Goal: Transaction & Acquisition: Purchase product/service

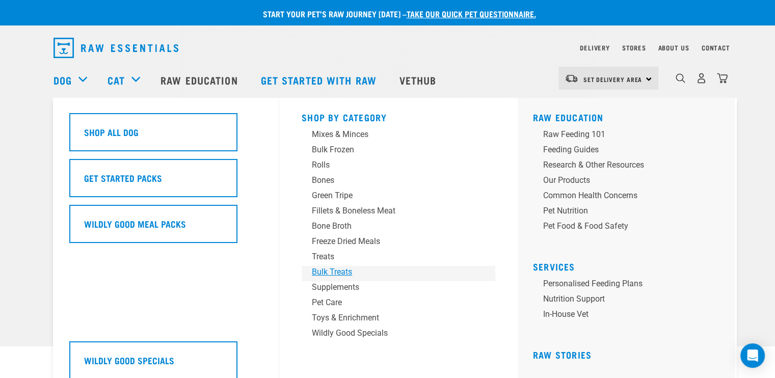
click at [346, 269] on div "Bulk Treats" at bounding box center [391, 272] width 159 height 12
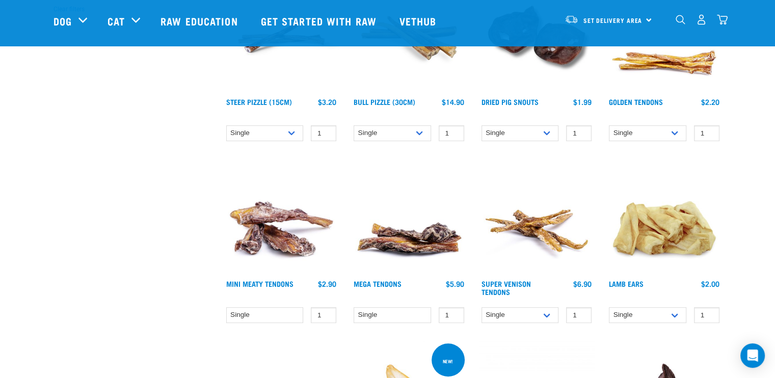
scroll to position [204, 0]
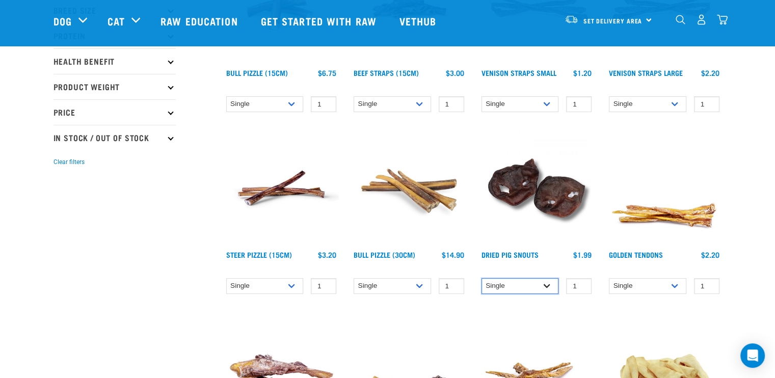
click at [548, 285] on select "Single 10 per pack 25 per pack" at bounding box center [520, 286] width 77 height 16
click at [482, 278] on select "Single 10 per pack 25 per pack" at bounding box center [520, 286] width 77 height 16
click at [546, 285] on select "Single 10 per pack 25 per pack" at bounding box center [520, 286] width 77 height 16
select select "443097"
click at [482, 278] on select "Single 10 per pack 25 per pack" at bounding box center [520, 286] width 77 height 16
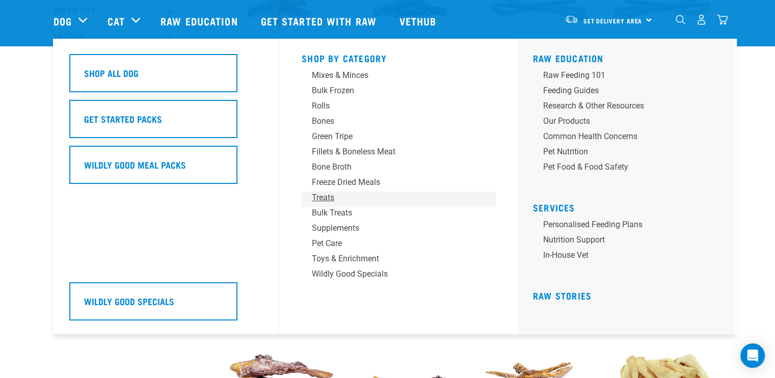
click at [320, 197] on div "Treats" at bounding box center [391, 198] width 159 height 12
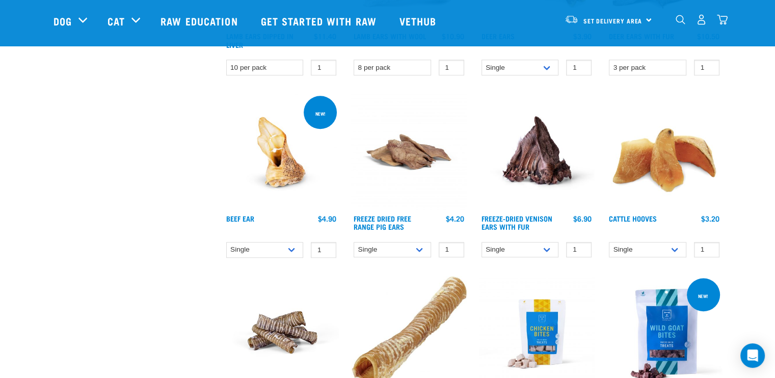
scroll to position [561, 0]
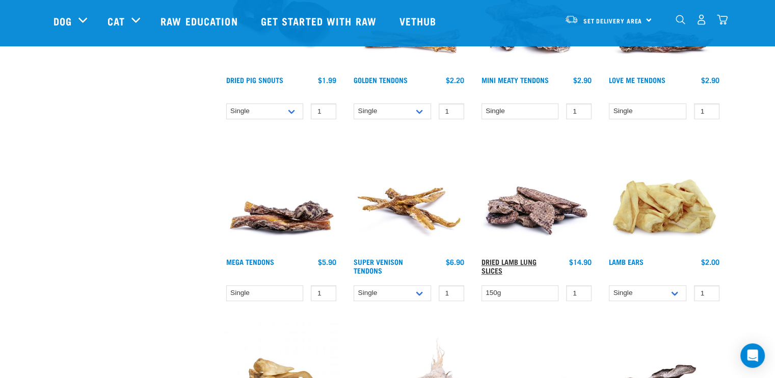
click at [506, 260] on link "Dried Lamb Lung Slices" at bounding box center [509, 266] width 55 height 12
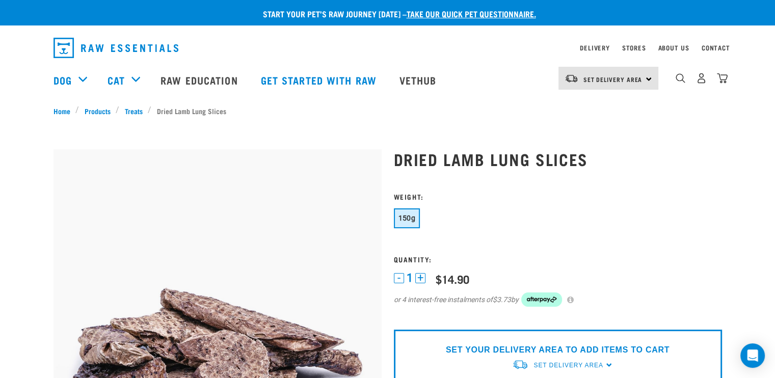
click at [578, 348] on p "SET YOUR DELIVERY AREA TO ADD ITEMS TO CART" at bounding box center [558, 350] width 224 height 12
click at [572, 365] on span "Set Delivery Area" at bounding box center [568, 365] width 69 height 7
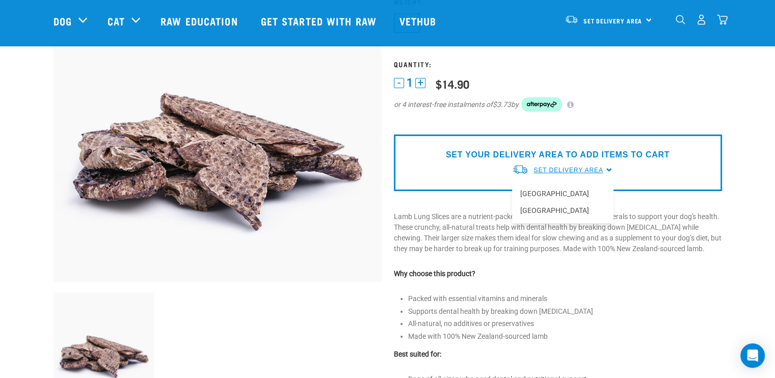
scroll to position [255, 0]
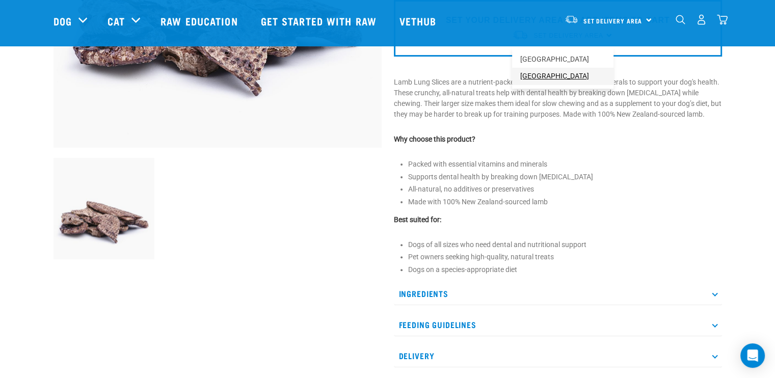
click at [534, 74] on link "[GEOGRAPHIC_DATA]" at bounding box center [562, 76] width 101 height 17
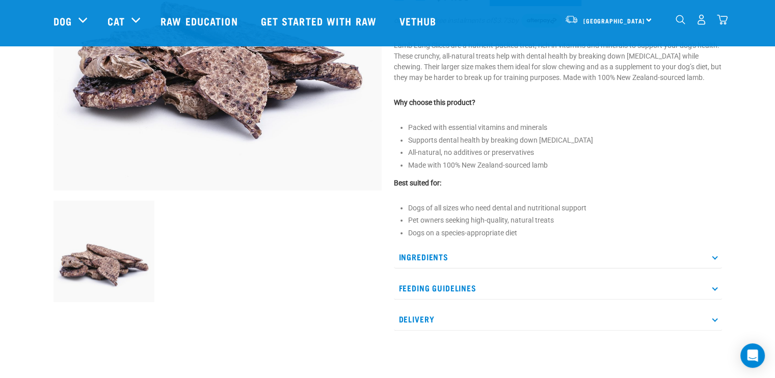
scroll to position [153, 0]
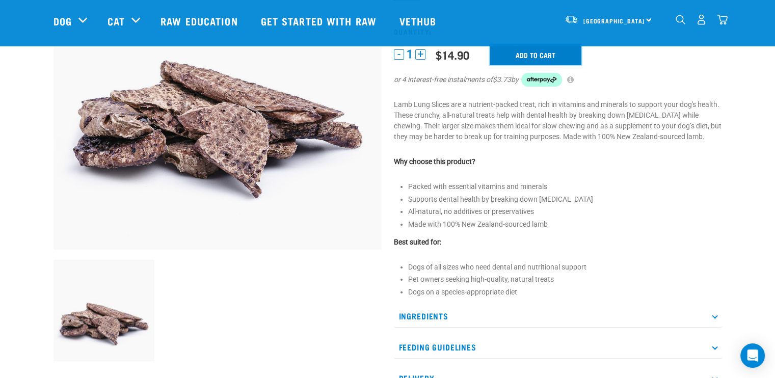
click at [538, 57] on input "Add to cart" at bounding box center [536, 54] width 92 height 21
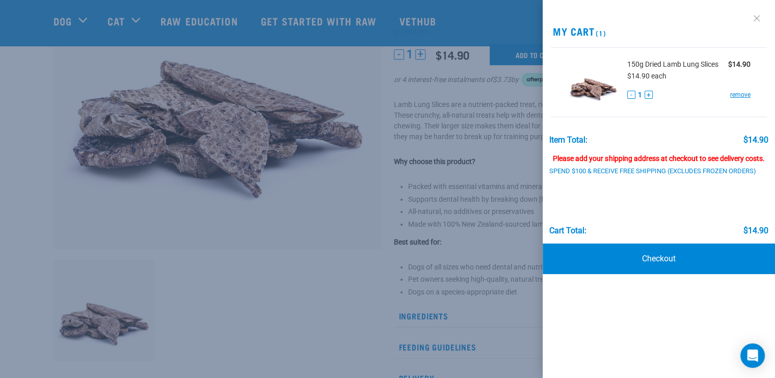
click at [756, 15] on link at bounding box center [757, 18] width 16 height 16
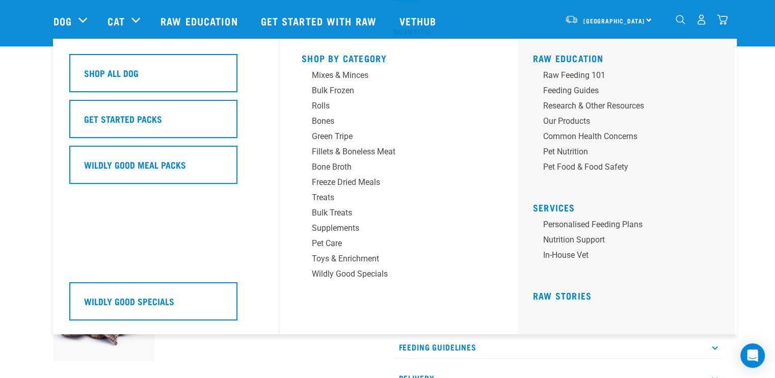
click at [74, 18] on div "Dog" at bounding box center [76, 21] width 44 height 41
click at [81, 19] on div "Dog" at bounding box center [76, 21] width 44 height 41
click at [64, 25] on link "Dog" at bounding box center [63, 20] width 18 height 15
click at [330, 210] on div "Bulk Treats" at bounding box center [391, 213] width 159 height 12
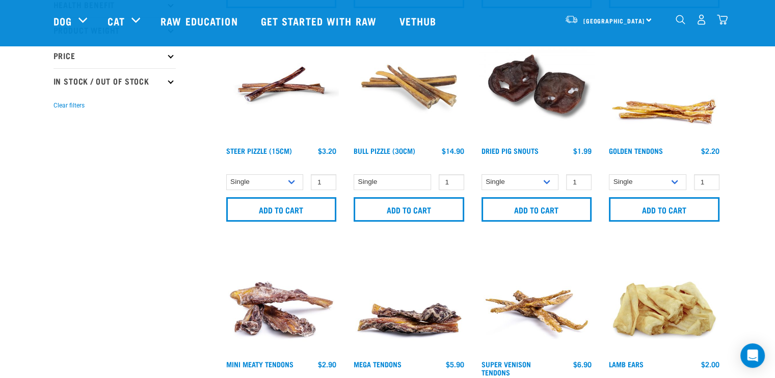
scroll to position [255, 0]
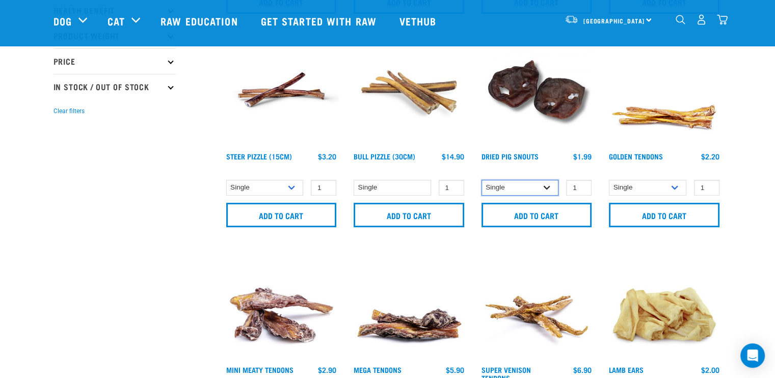
click at [550, 189] on select "Single 10 per pack 25 per pack" at bounding box center [520, 188] width 77 height 16
select select "443097"
click at [482, 180] on select "Single 10 per pack 25 per pack" at bounding box center [520, 188] width 77 height 16
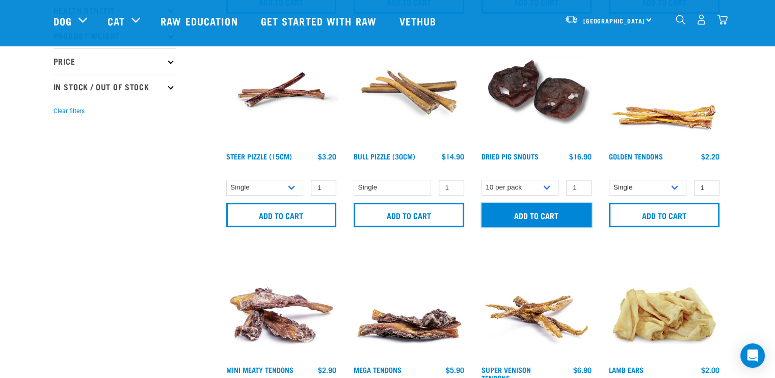
click at [536, 211] on input "Add to cart" at bounding box center [537, 215] width 111 height 24
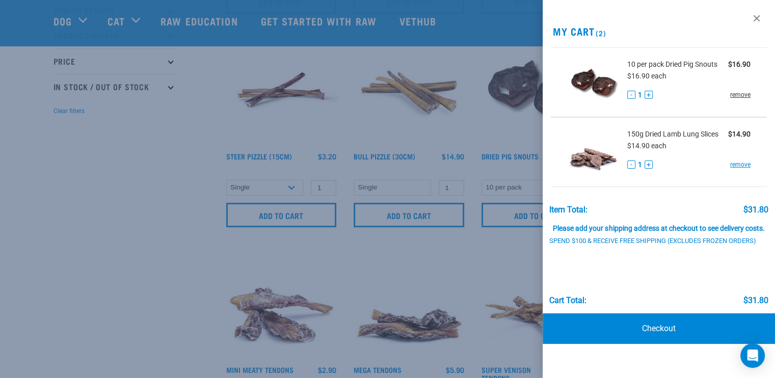
click at [736, 93] on link "remove" at bounding box center [740, 94] width 20 height 9
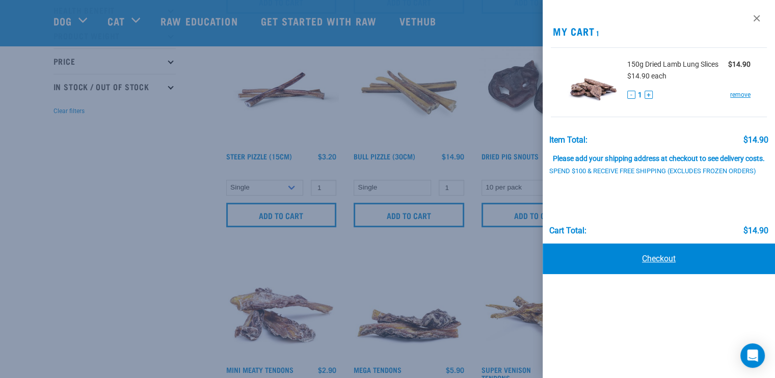
click at [671, 261] on link "Checkout" at bounding box center [659, 259] width 232 height 31
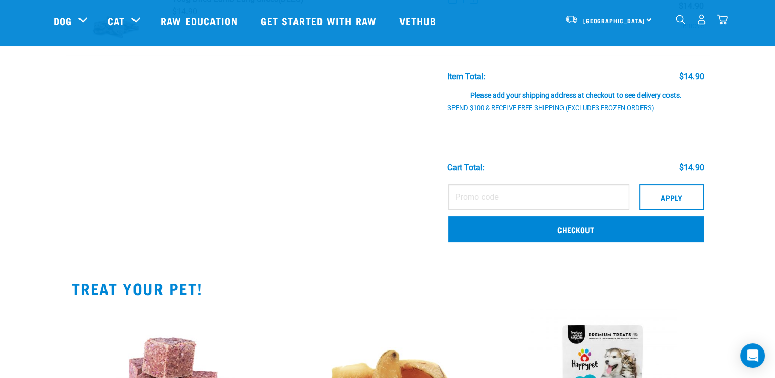
scroll to position [102, 0]
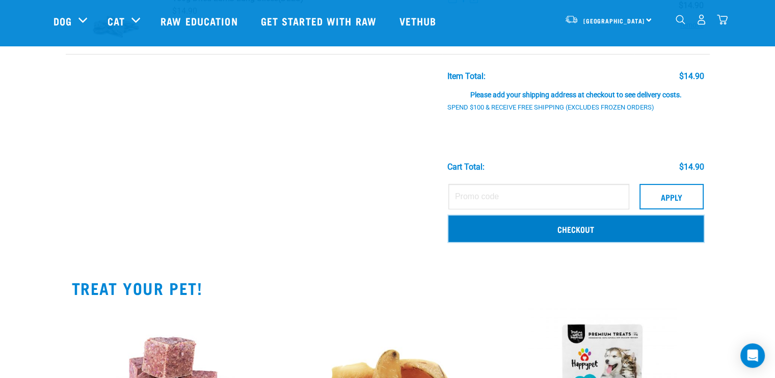
click at [567, 225] on link "Checkout" at bounding box center [576, 229] width 255 height 27
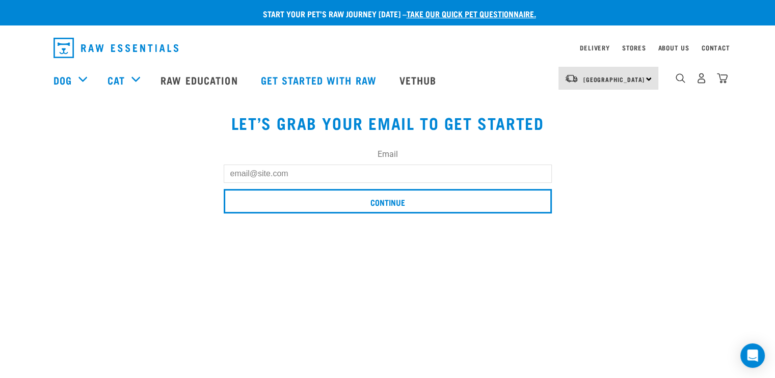
click at [314, 165] on input "Email" at bounding box center [388, 174] width 328 height 18
type input "[PERSON_NAME][EMAIL_ADDRESS][DOMAIN_NAME]"
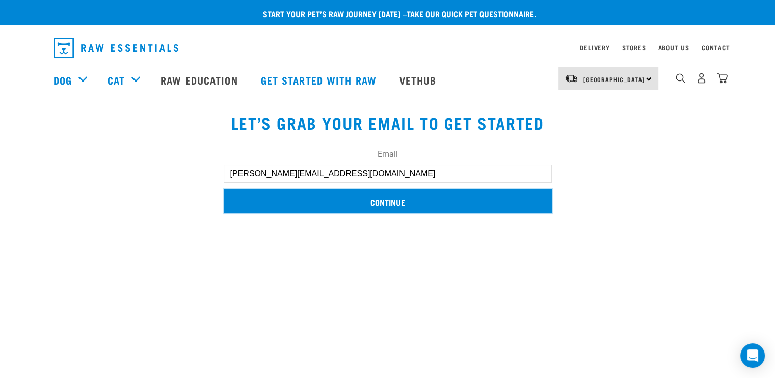
click at [392, 201] on input "Continue" at bounding box center [388, 201] width 328 height 24
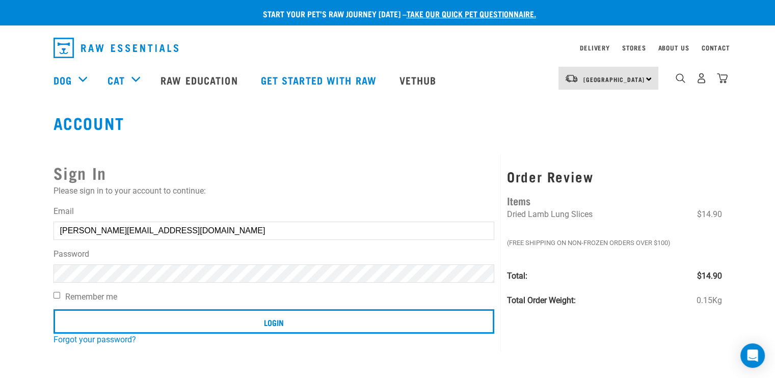
click at [54, 309] on input "Login" at bounding box center [274, 321] width 441 height 24
click at [23, 170] on button "delete" at bounding box center [18, 165] width 10 height 10
click at [0, 268] on article "Invalid username or password." at bounding box center [0, 189] width 0 height 378
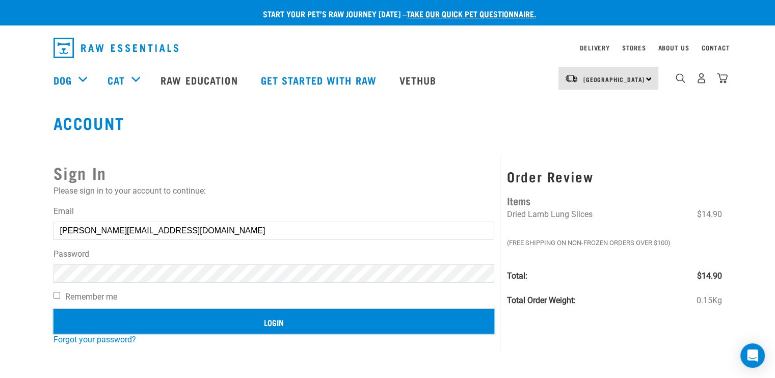
click at [282, 322] on input "Login" at bounding box center [274, 321] width 441 height 24
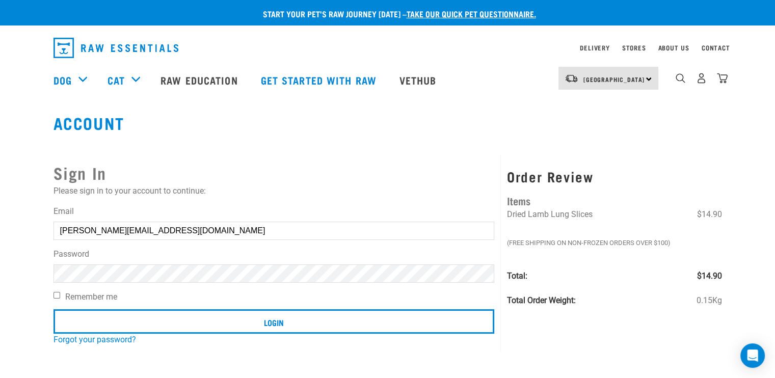
click at [0, 248] on article "Invalid username or password." at bounding box center [0, 189] width 0 height 378
click at [23, 170] on button "delete" at bounding box center [18, 165] width 10 height 10
click at [125, 340] on link "Forgot your password?" at bounding box center [95, 340] width 83 height 10
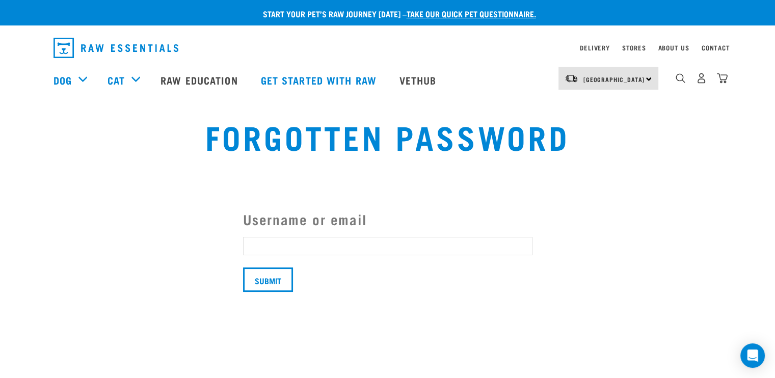
click at [296, 244] on input "Username or email" at bounding box center [388, 246] width 290 height 18
type input "aaronduff@hotmail.com"
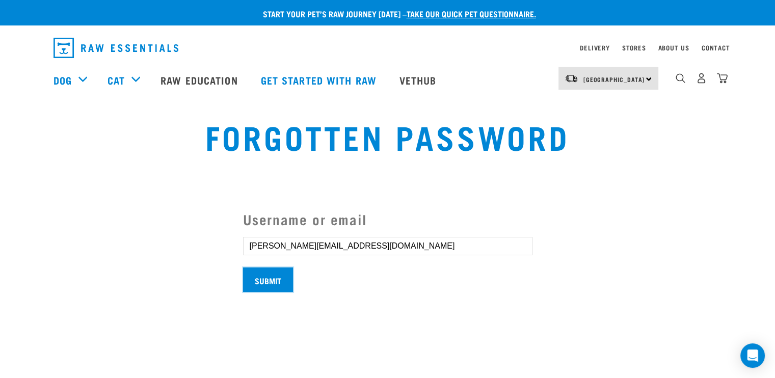
click at [267, 289] on input "Submit" at bounding box center [268, 280] width 50 height 24
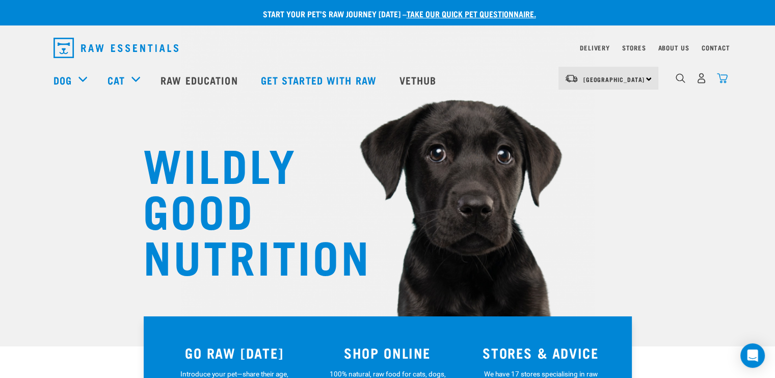
click at [718, 76] on img "dropdown navigation" at bounding box center [722, 78] width 11 height 11
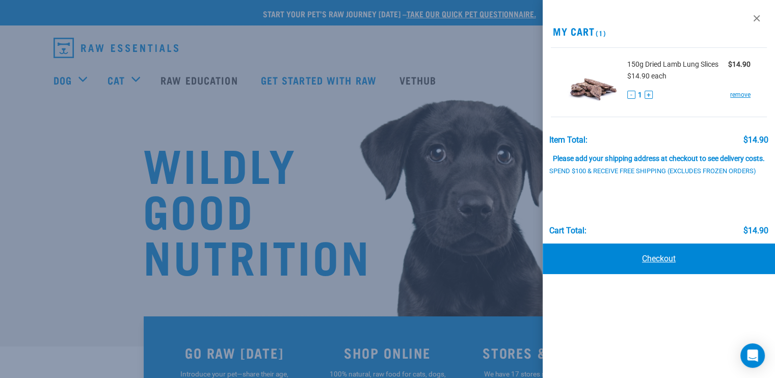
click at [654, 255] on link "Checkout" at bounding box center [659, 259] width 232 height 31
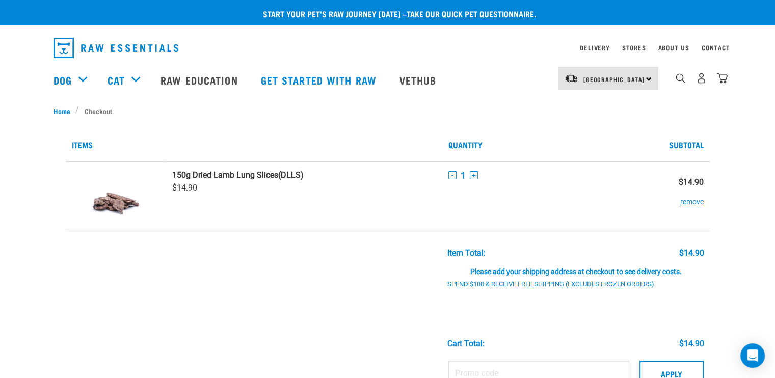
scroll to position [102, 0]
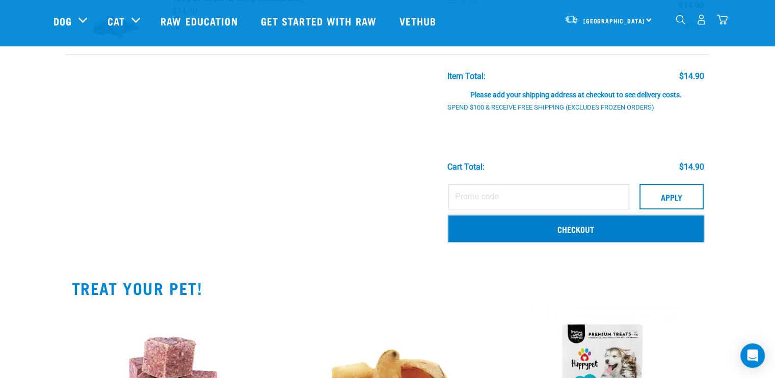
click at [572, 230] on link "Checkout" at bounding box center [576, 229] width 255 height 27
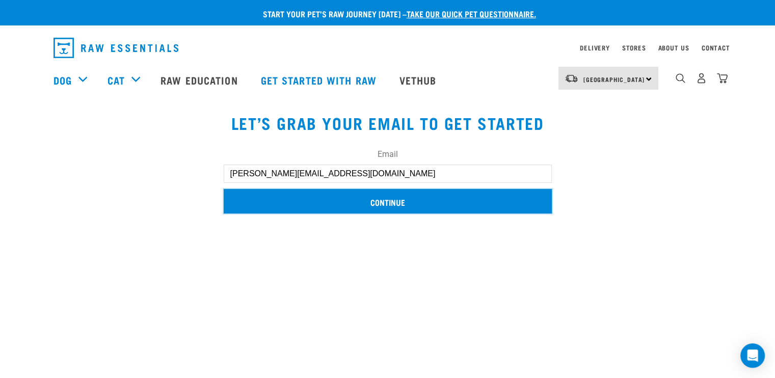
click at [385, 203] on input "Continue" at bounding box center [388, 201] width 328 height 24
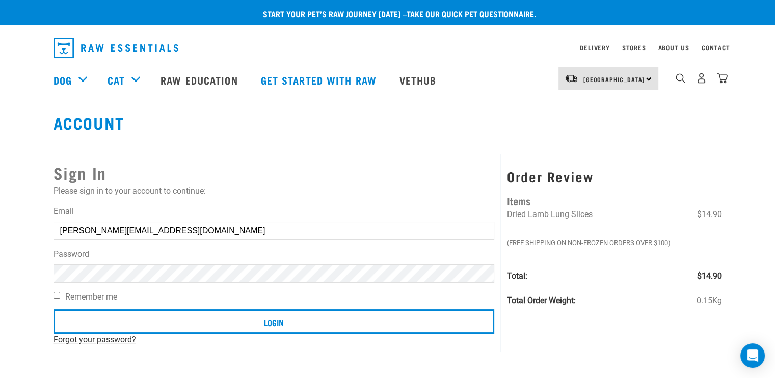
click at [80, 341] on link "Forgot your password?" at bounding box center [95, 340] width 83 height 10
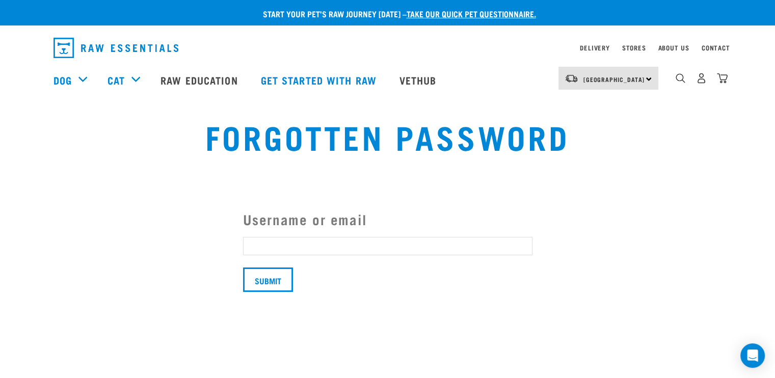
click at [306, 248] on input "Username or email" at bounding box center [388, 246] width 290 height 18
type input "aaronduff@hotmail.com"
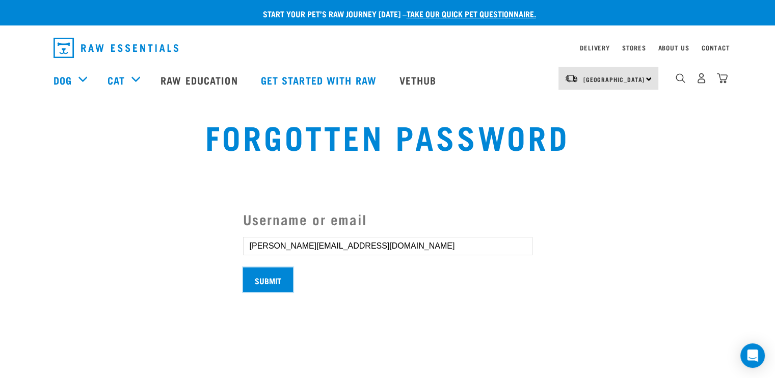
click at [267, 278] on input "Submit" at bounding box center [268, 280] width 50 height 24
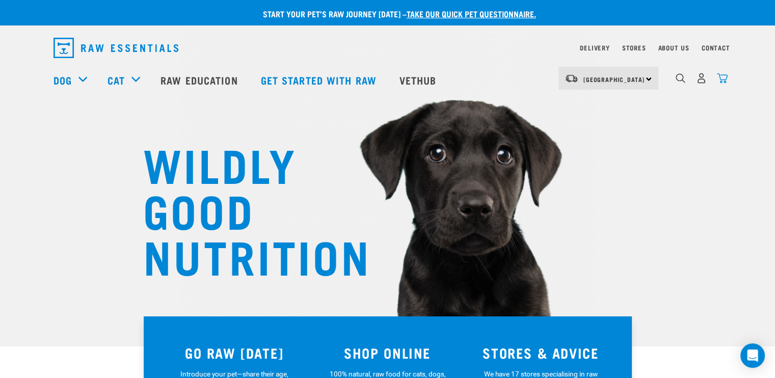
click at [723, 80] on img "dropdown navigation" at bounding box center [722, 78] width 11 height 11
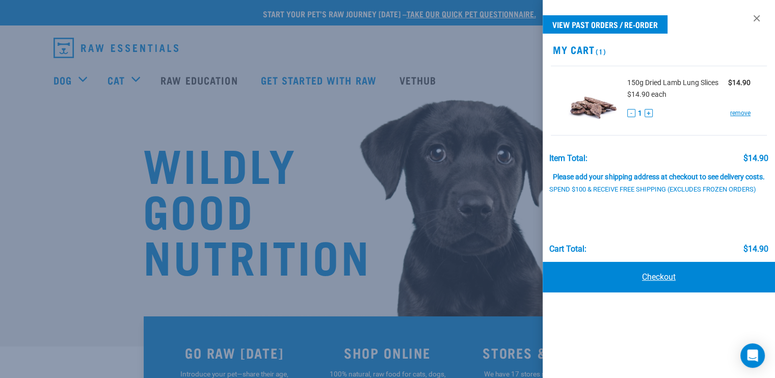
click at [647, 273] on link "Checkout" at bounding box center [659, 277] width 232 height 31
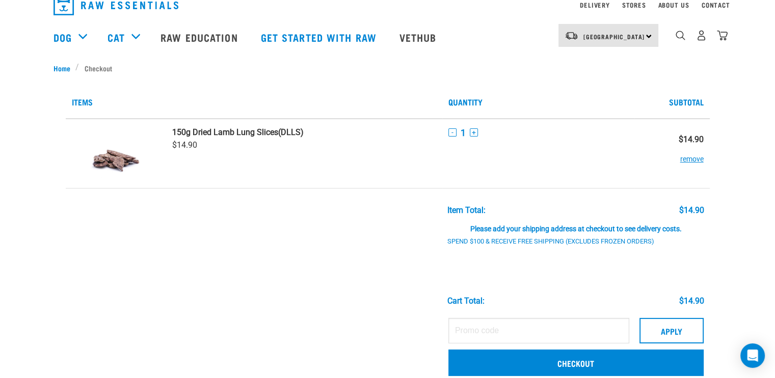
scroll to position [102, 0]
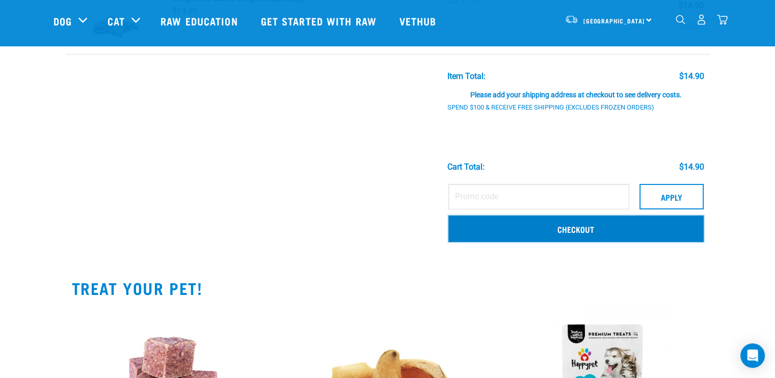
click at [585, 228] on link "Checkout" at bounding box center [576, 229] width 255 height 27
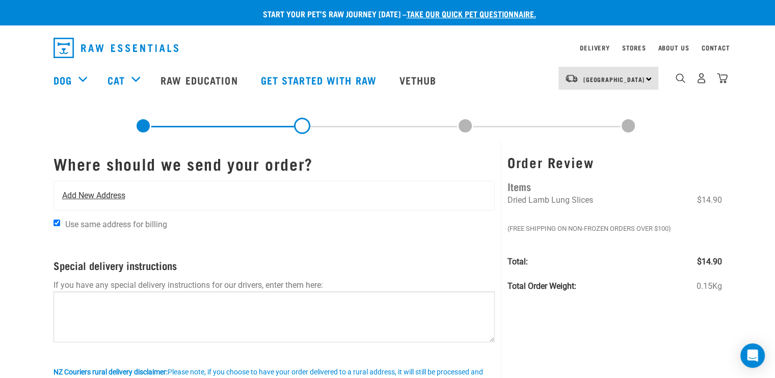
click at [77, 194] on span "Add New Address" at bounding box center [93, 196] width 63 height 12
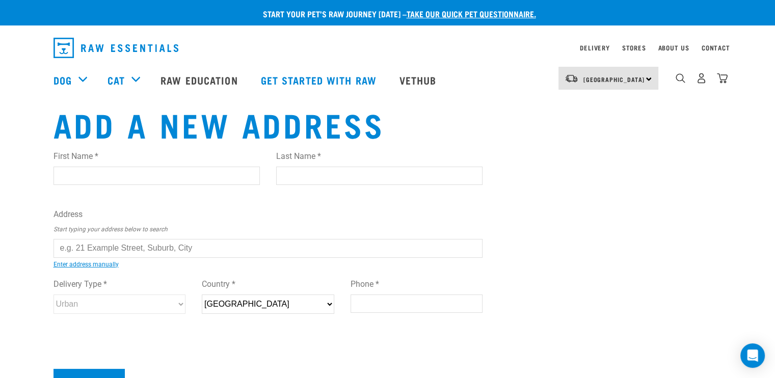
click at [91, 179] on input "First Name *" at bounding box center [157, 176] width 206 height 18
type input "Aaron"
click at [291, 177] on input "Last Name *" at bounding box center [379, 176] width 206 height 18
type input "Duff"
click at [113, 246] on input "text" at bounding box center [269, 248] width 430 height 18
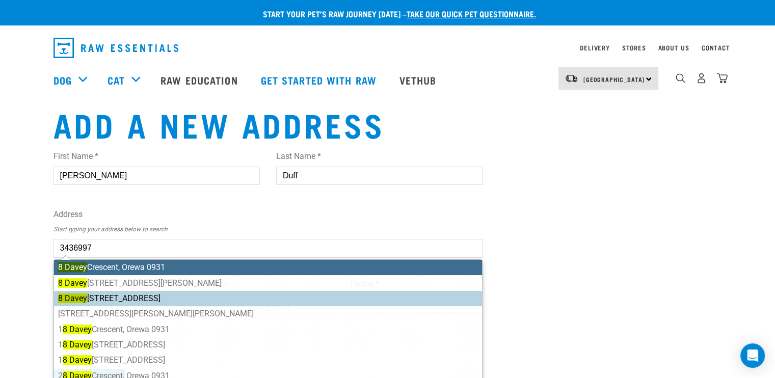
click at [115, 297] on ul "8 Davey Crescent, Orewa 0931 8 Davey Place, Fairfield, Hamilton 3214 8 Davey s …" at bounding box center [269, 337] width 430 height 156
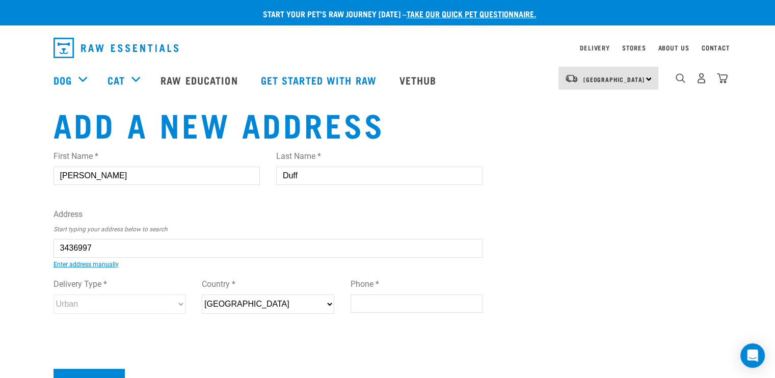
type input "8 Daveys Place, Arrowtown 9302"
type input "[STREET_ADDRESS]"
type input "Arrowtown"
type input "Otago"
select select "OTA"
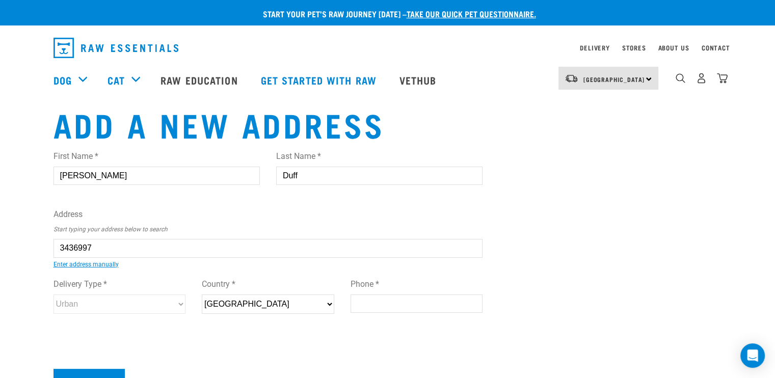
type input "9302"
select select "Urban"
type input "8 Daveys Place, Arrowtown 9302"
click at [365, 306] on input "Phone *" at bounding box center [417, 304] width 133 height 18
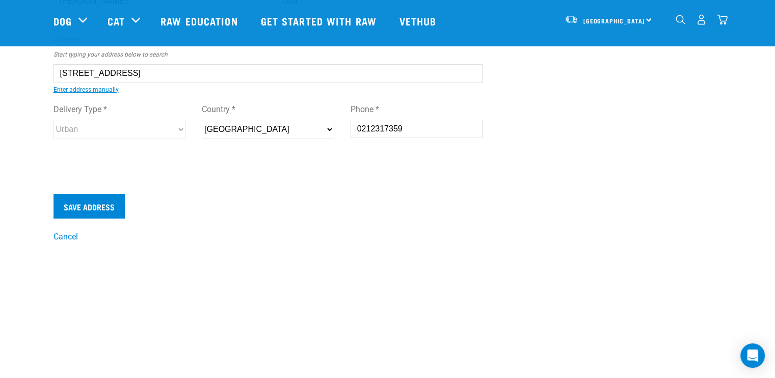
scroll to position [102, 0]
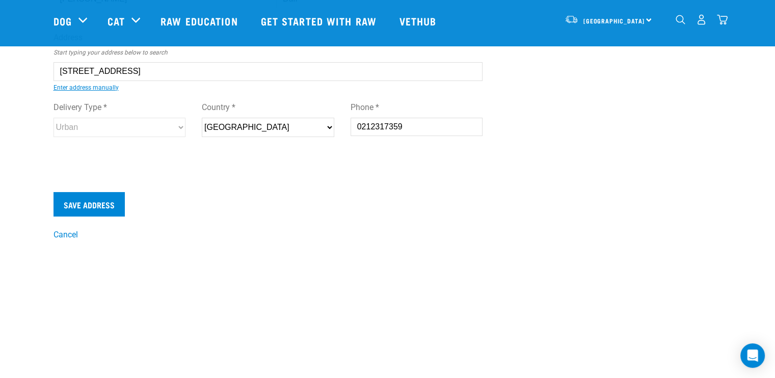
type input "0212317359"
click at [102, 199] on input "Save Address" at bounding box center [89, 204] width 71 height 24
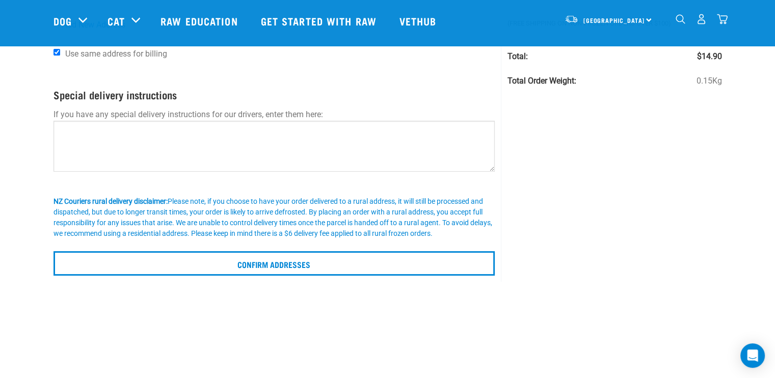
scroll to position [102, 0]
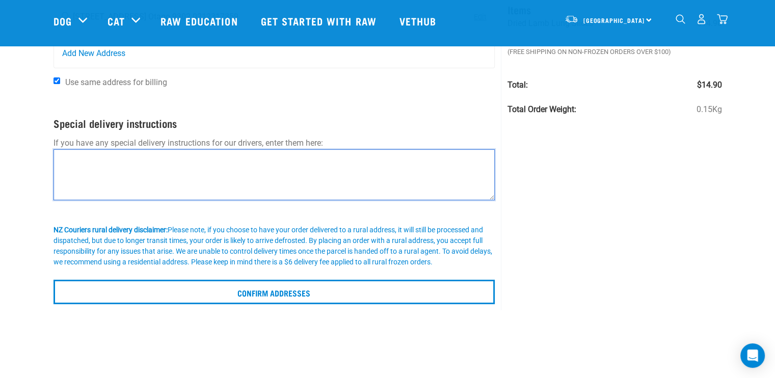
click at [198, 180] on textarea at bounding box center [275, 174] width 442 height 51
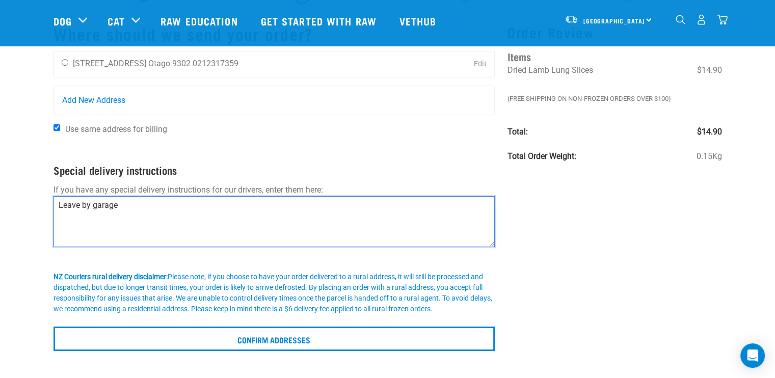
scroll to position [153, 0]
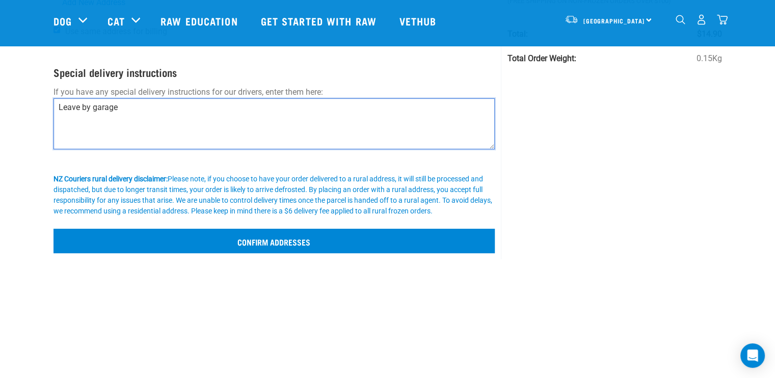
type textarea "Leave by garage"
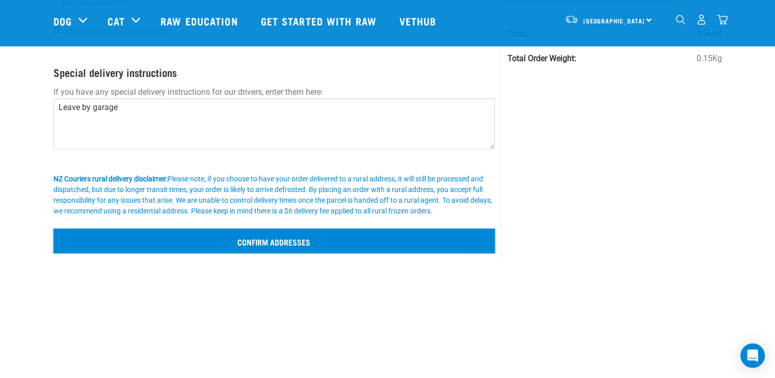
click at [280, 249] on input "Confirm addresses" at bounding box center [275, 241] width 442 height 24
